Goal: Information Seeking & Learning: Compare options

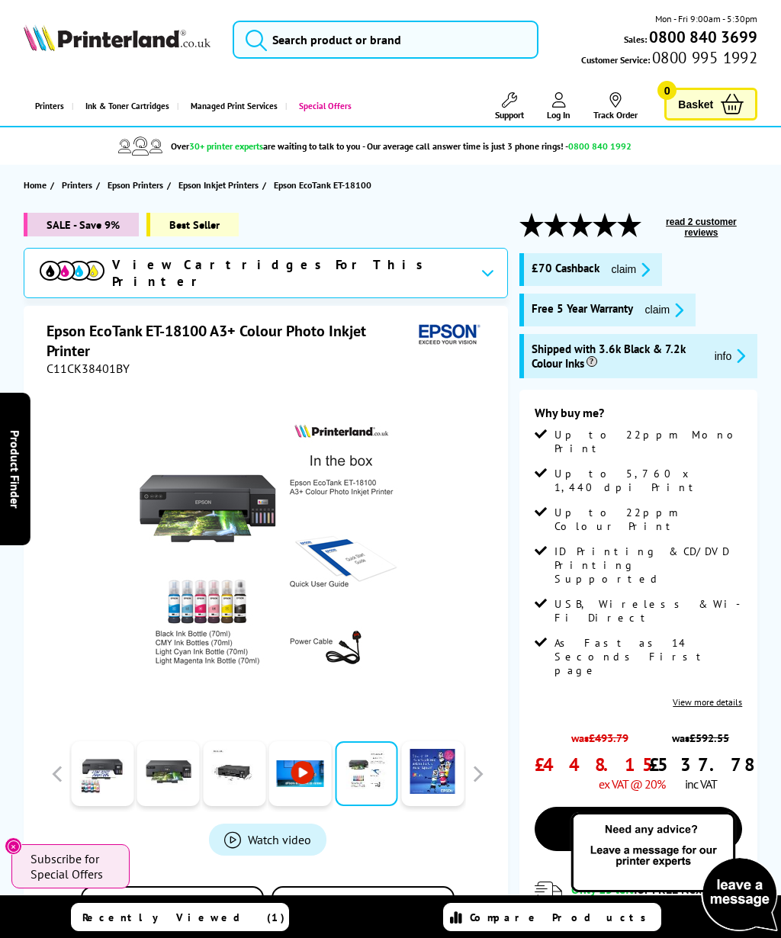
scroll to position [7, 0]
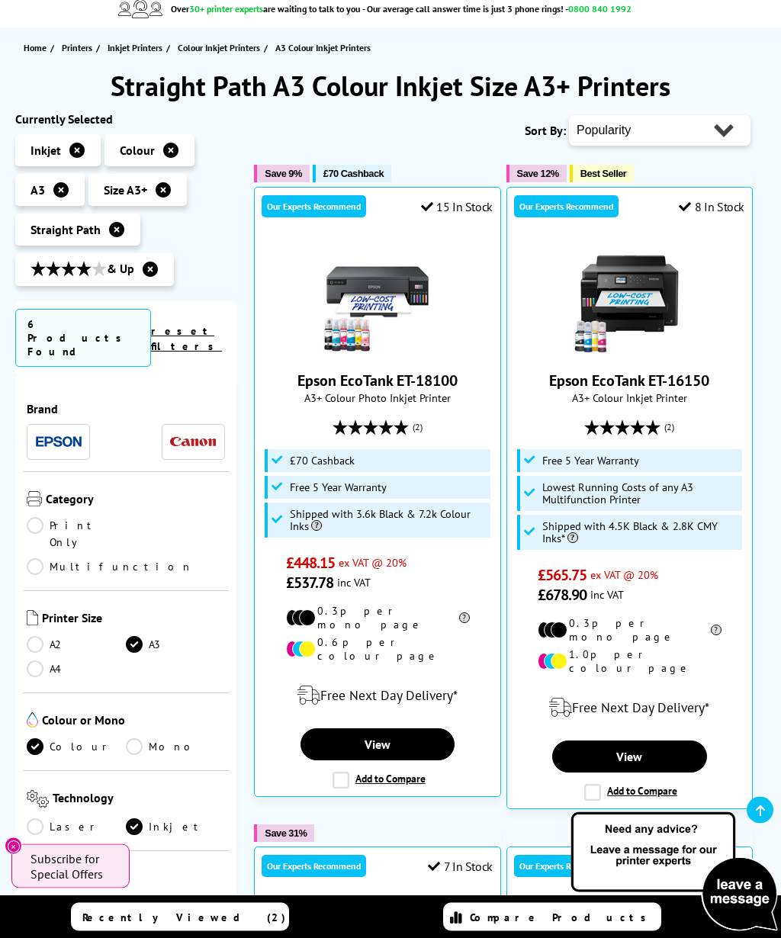
scroll to position [137, 0]
click at [672, 740] on link "View" at bounding box center [629, 756] width 155 height 32
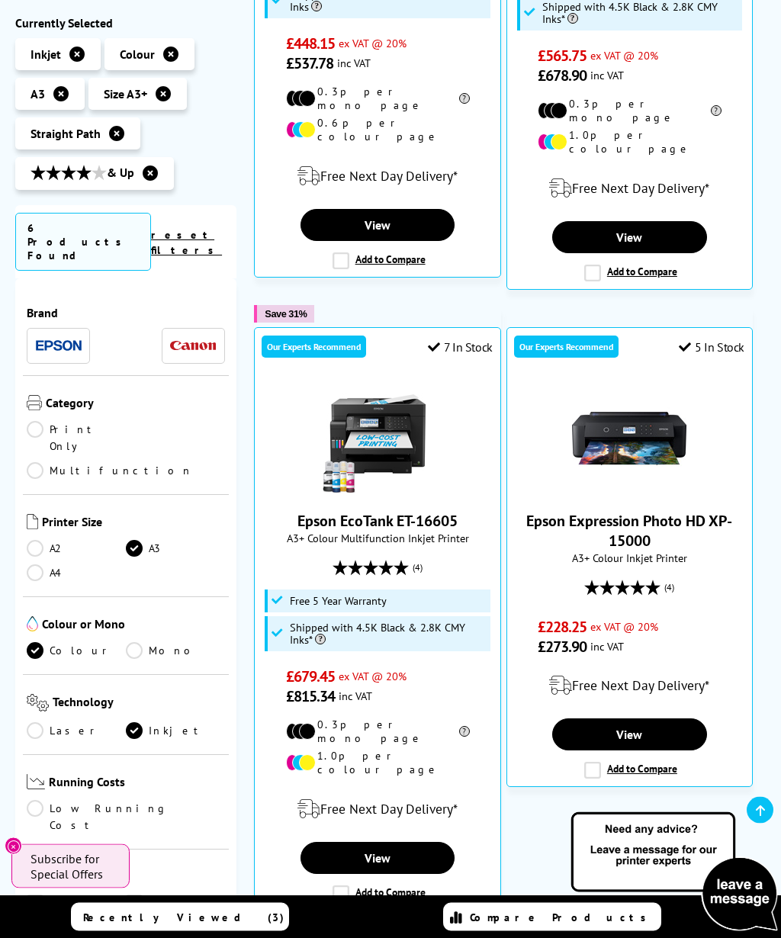
scroll to position [656, 0]
click at [416, 842] on link "View" at bounding box center [377, 858] width 155 height 32
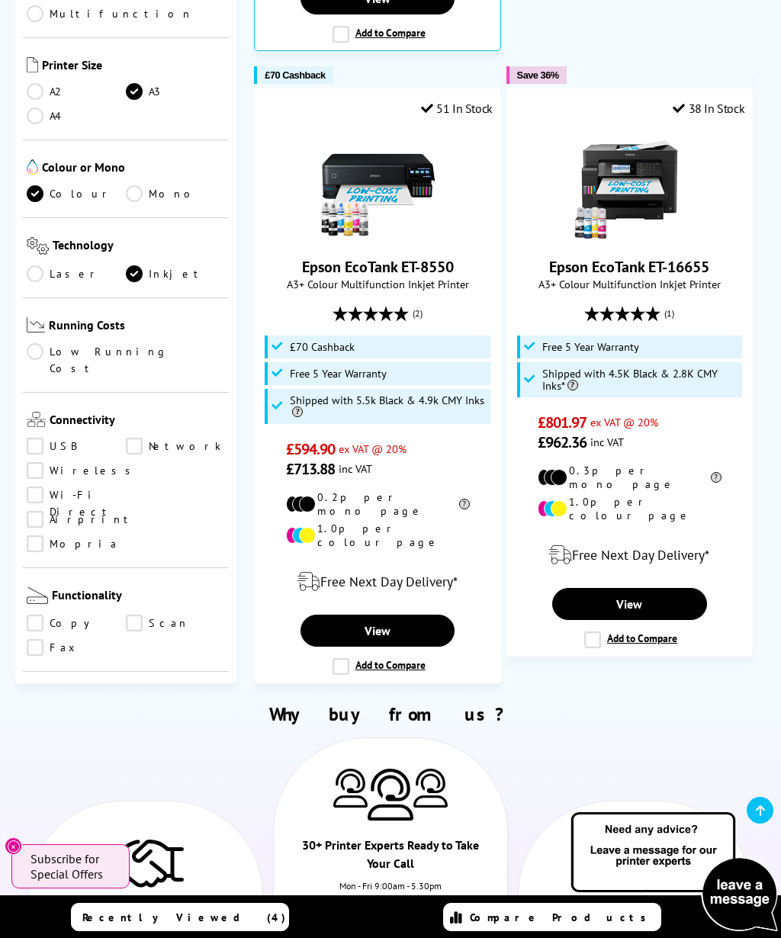
scroll to position [1514, 0]
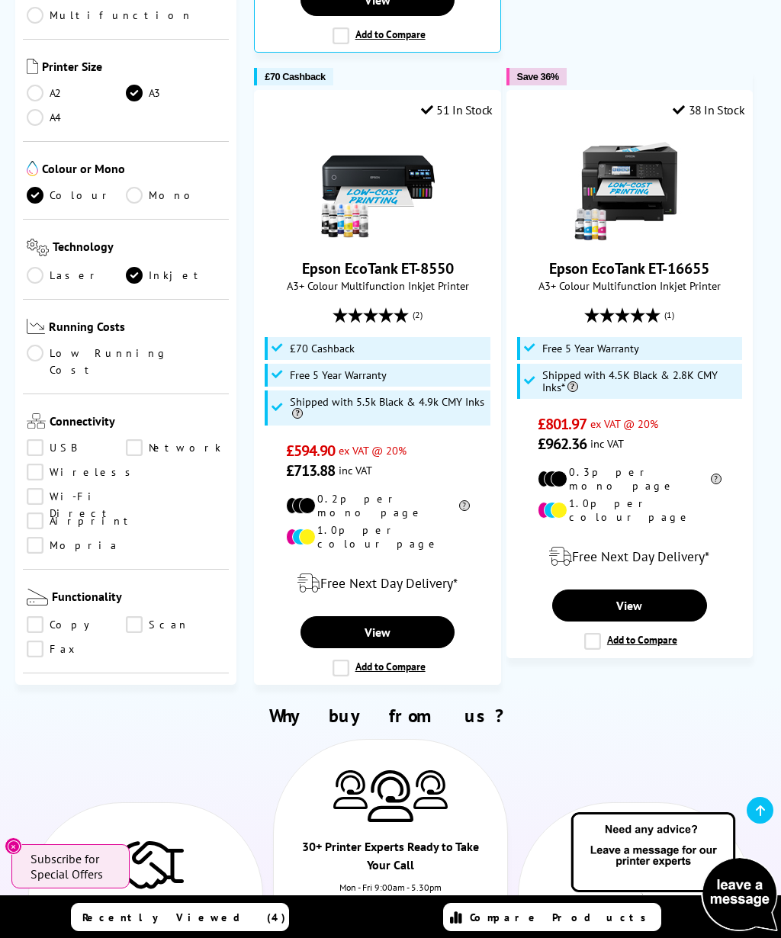
click at [672, 589] on link "View" at bounding box center [629, 605] width 155 height 32
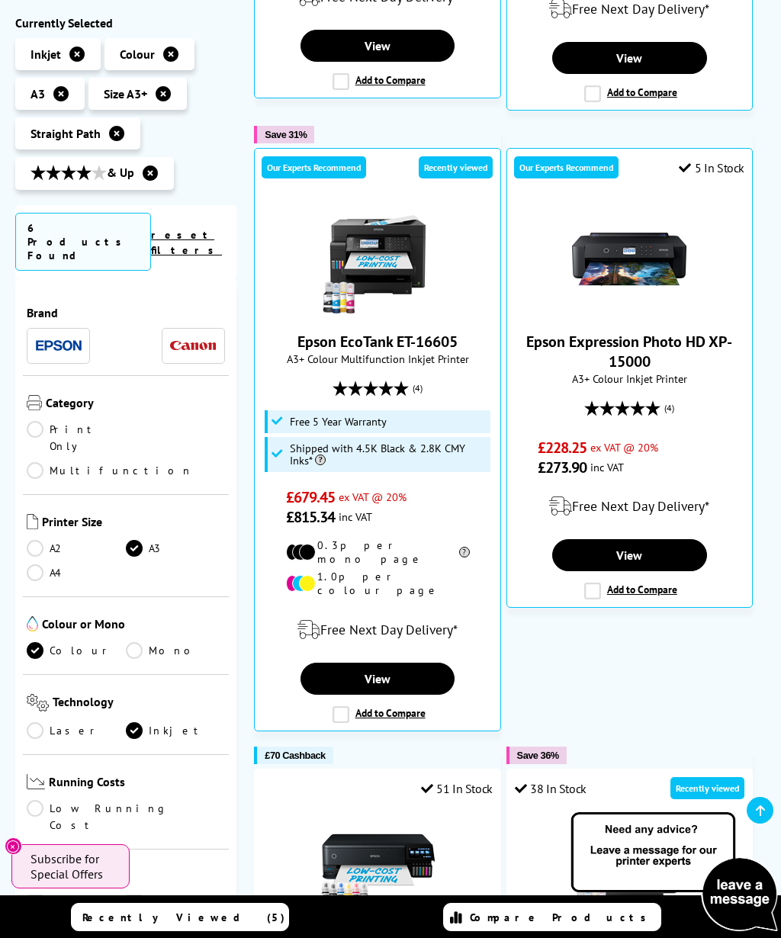
scroll to position [834, 0]
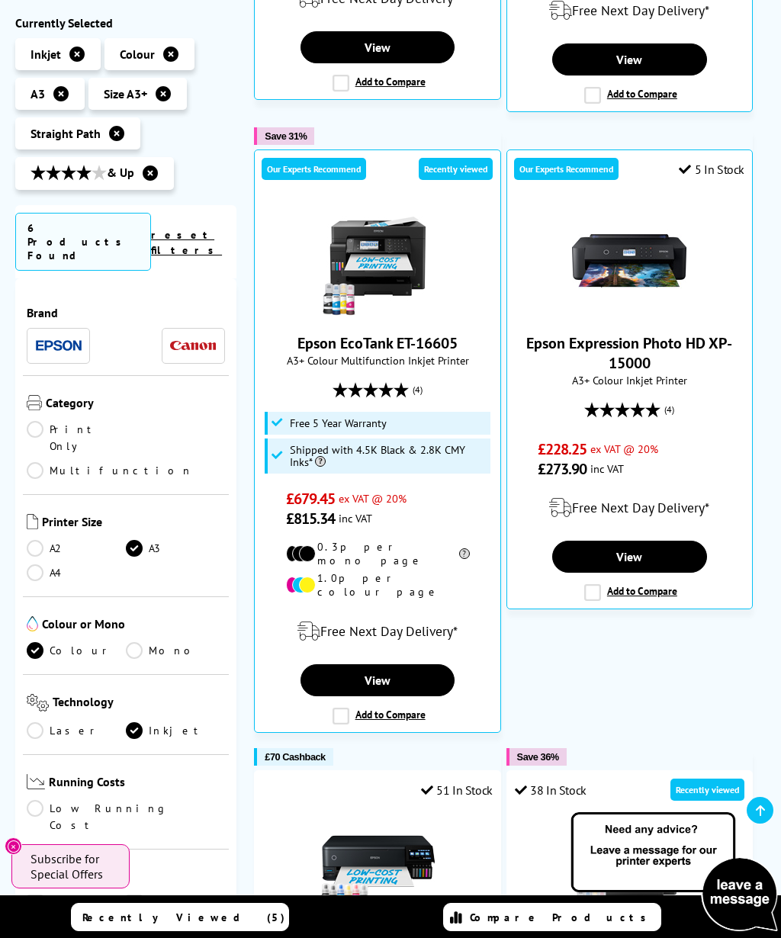
click at [346, 707] on label "Add to Compare" at bounding box center [378, 715] width 93 height 17
click at [0, 0] on input "Add to Compare" at bounding box center [0, 0] width 0 height 0
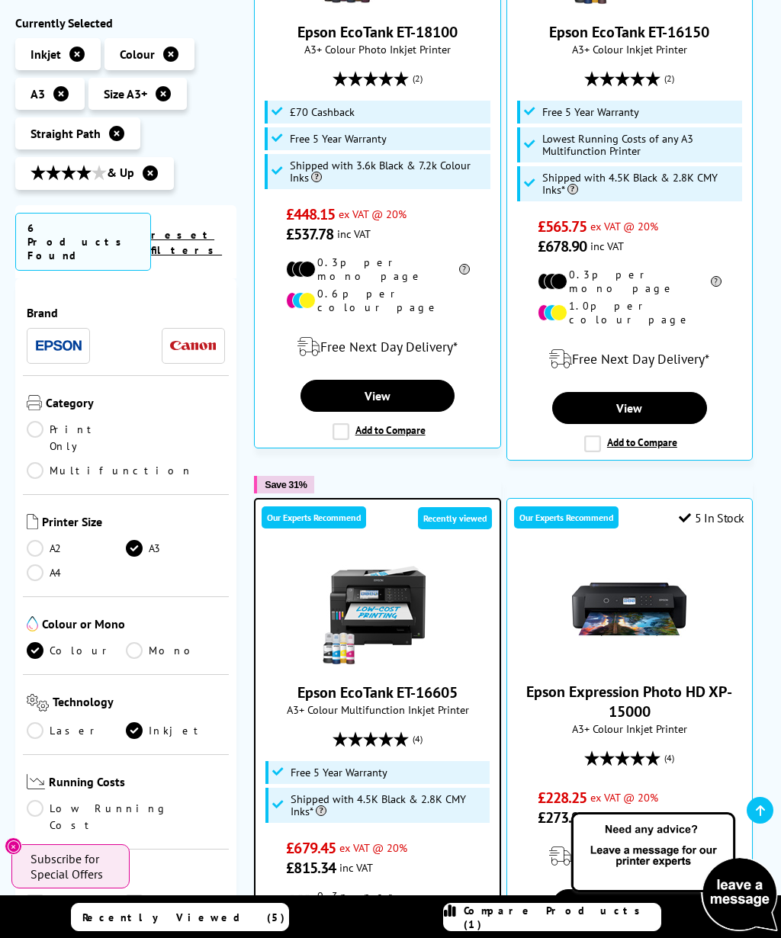
scroll to position [483, 0]
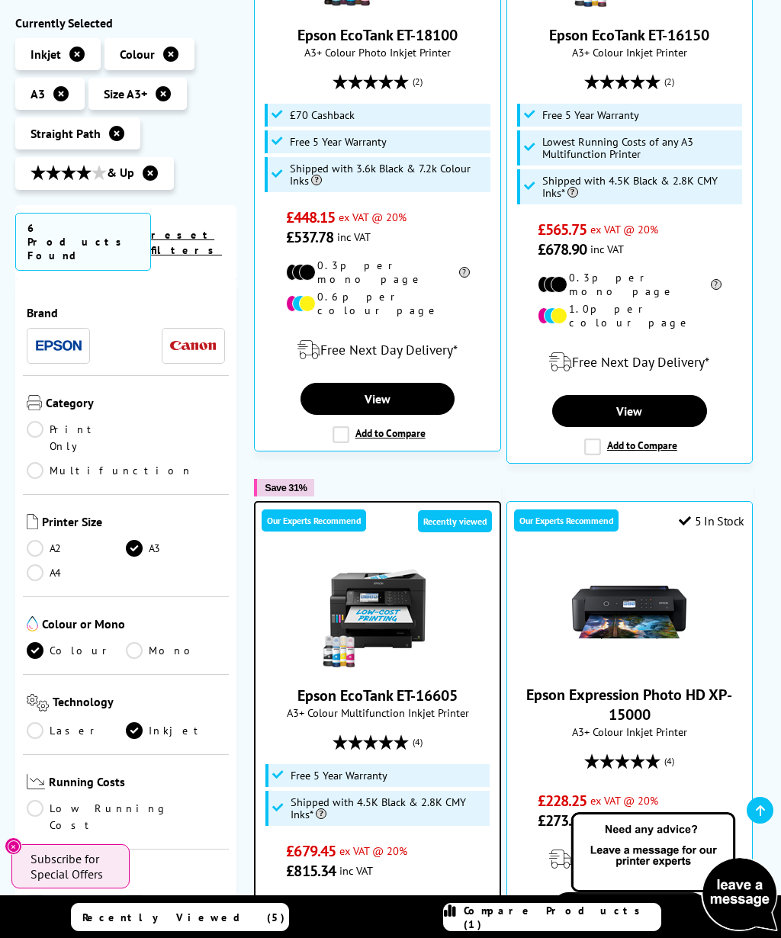
click at [594, 438] on label "Add to Compare" at bounding box center [630, 446] width 93 height 17
click at [0, 0] on input "Add to Compare" at bounding box center [0, 0] width 0 height 0
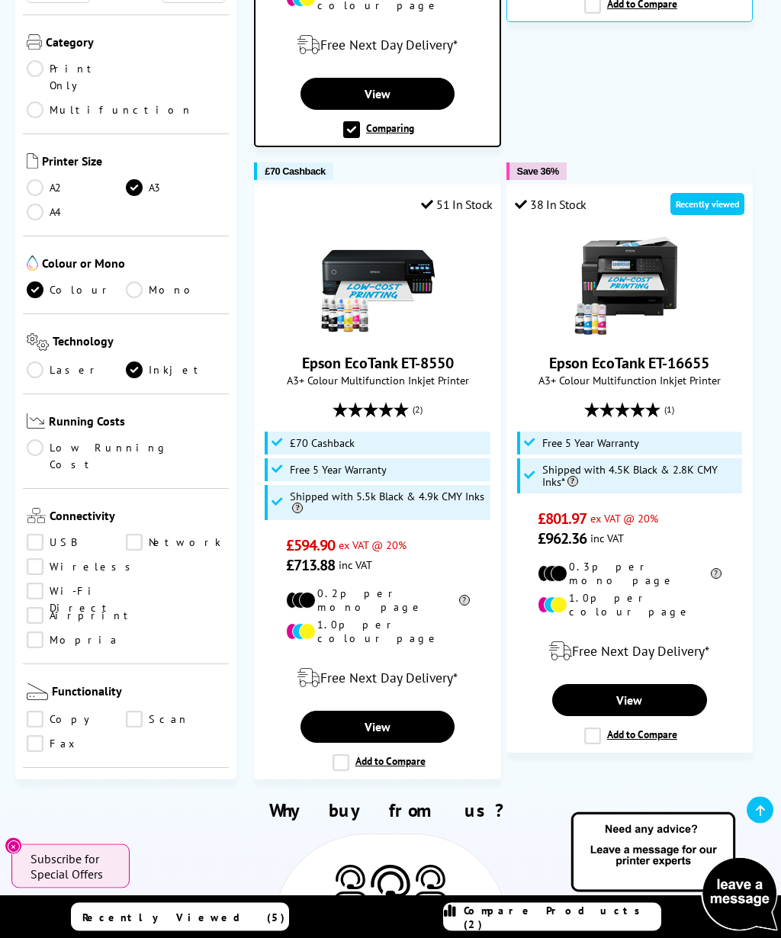
scroll to position [1423, 0]
click at [351, 754] on label "Add to Compare" at bounding box center [378, 762] width 93 height 17
click at [0, 0] on input "Add to Compare" at bounding box center [0, 0] width 0 height 0
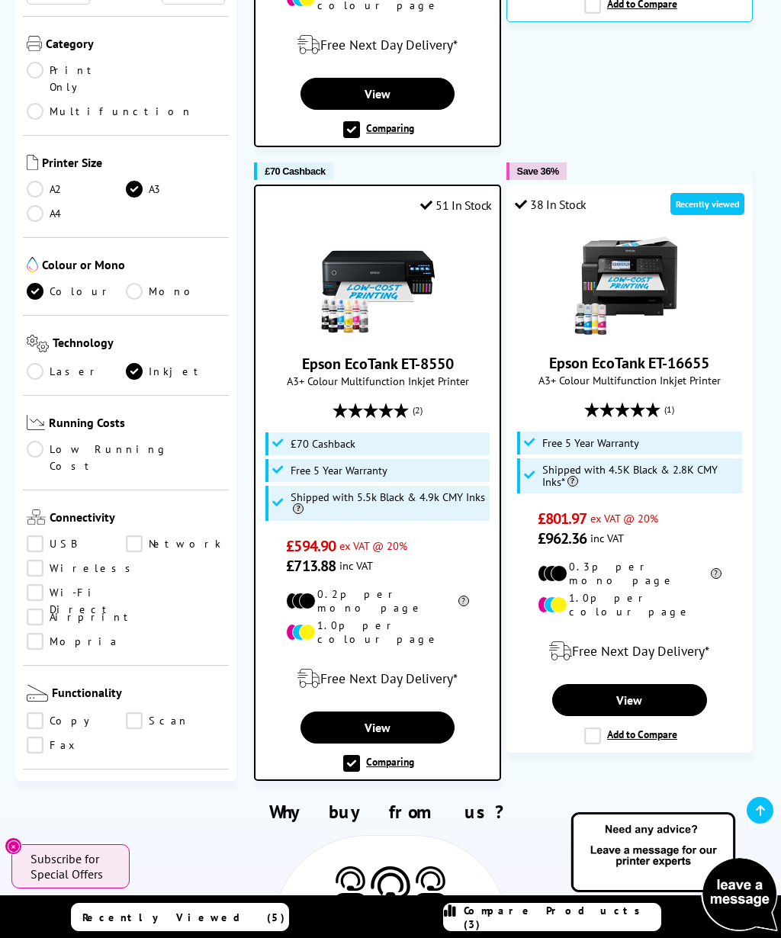
click at [564, 931] on span "Compare Products (3)" at bounding box center [562, 916] width 196 height 27
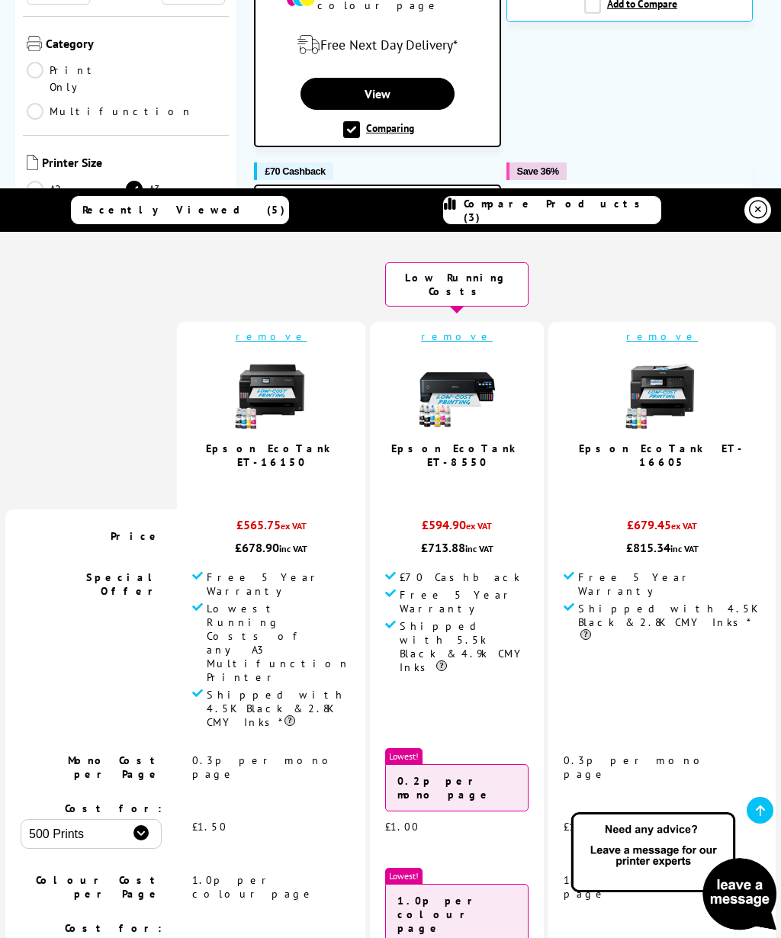
scroll to position [0, 0]
